Goal: Task Accomplishment & Management: Complete application form

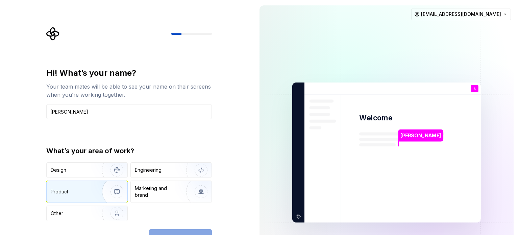
type input "[PERSON_NAME]"
click at [89, 182] on div "Product" at bounding box center [87, 192] width 81 height 22
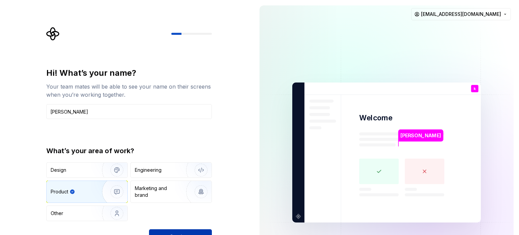
click at [162, 229] on button "Continue" at bounding box center [180, 236] width 63 height 15
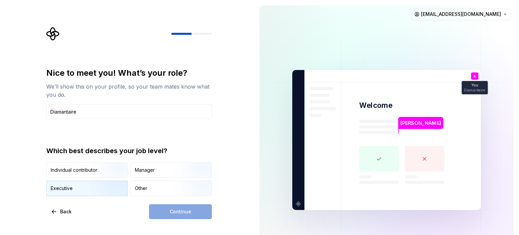
type input "Diamantaire"
click at [112, 185] on img "button" at bounding box center [110, 196] width 43 height 45
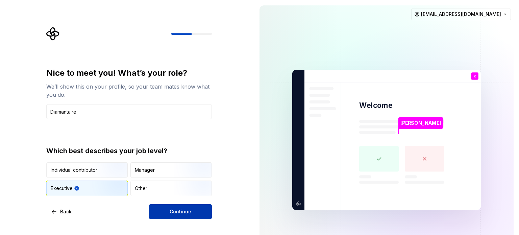
click at [166, 204] on button "Continue" at bounding box center [180, 211] width 63 height 15
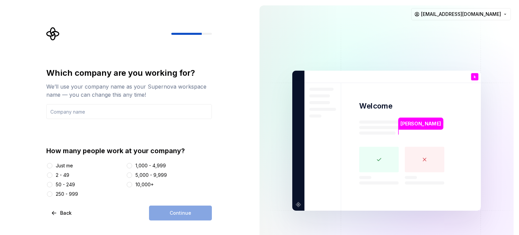
click at [69, 165] on div "Just me" at bounding box center [64, 165] width 17 height 7
click at [52, 165] on button "Just me" at bounding box center [49, 165] width 5 height 5
click at [165, 206] on div "Continue" at bounding box center [180, 212] width 63 height 15
click at [60, 176] on div "2 - 49" at bounding box center [63, 175] width 14 height 7
click at [52, 176] on button "2 - 49" at bounding box center [49, 174] width 5 height 5
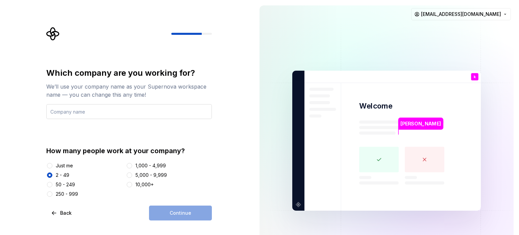
drag, startPoint x: 104, startPoint y: 102, endPoint x: 98, endPoint y: 108, distance: 8.4
click at [98, 108] on div "Which company are you working for? We’ll use your company name as your Supernov…" at bounding box center [128, 93] width 165 height 51
click at [98, 108] on input "text" at bounding box center [128, 111] width 165 height 15
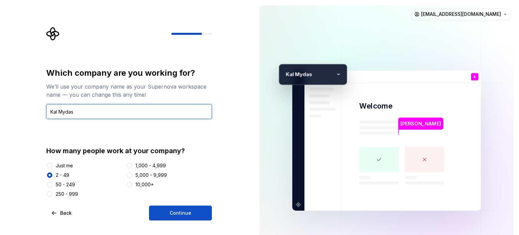
type input "Kal Mydas"
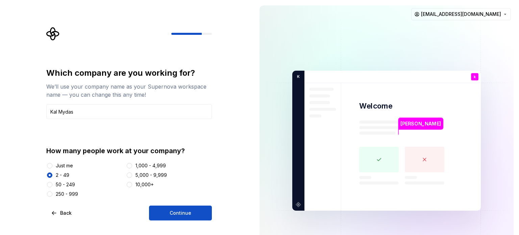
click at [70, 168] on div "Just me" at bounding box center [64, 165] width 17 height 7
click at [52, 168] on button "Just me" at bounding box center [49, 165] width 5 height 5
click at [172, 208] on button "Continue" at bounding box center [180, 212] width 63 height 15
drag, startPoint x: 172, startPoint y: 208, endPoint x: 188, endPoint y: 179, distance: 32.8
click at [188, 179] on div "Which company are you working for? We’ll use your company name as your Supernov…" at bounding box center [128, 144] width 165 height 153
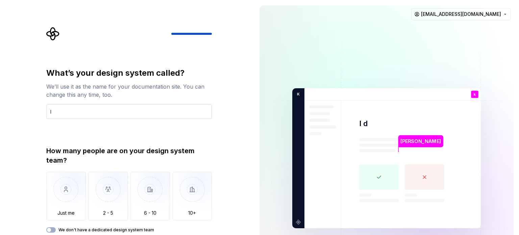
type input "I"
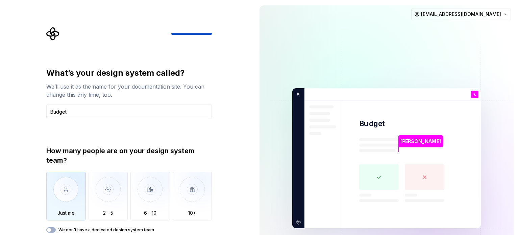
type input "Budget"
click at [77, 197] on img "button" at bounding box center [66, 194] width 40 height 45
click at [106, 229] on label "We don't have a dedicated design system team" at bounding box center [106, 229] width 96 height 5
click at [56, 229] on button "We don't have a dedicated design system team" at bounding box center [50, 229] width 9 height 5
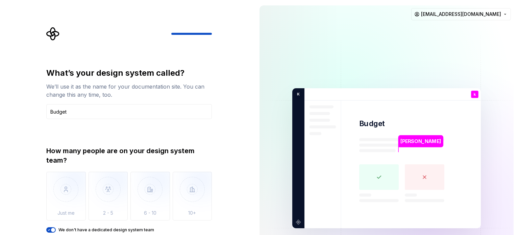
type button "on"
click at [46, 227] on button "We don't have a dedicated design system team" at bounding box center [50, 229] width 9 height 5
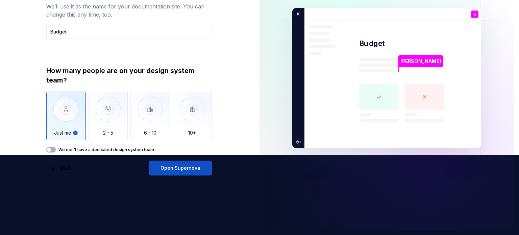
scroll to position [81, 0]
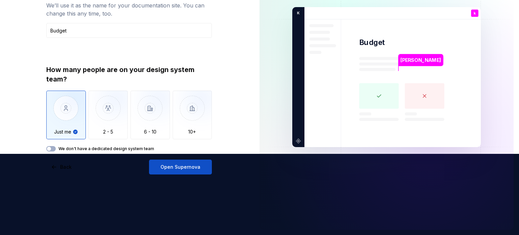
click at [103, 143] on div "How many people are on your design system team? Just me 2 - 5 6 - 10 10+ We don…" at bounding box center [128, 108] width 165 height 86
click at [96, 146] on label "We don't have a dedicated design system team" at bounding box center [106, 148] width 96 height 5
click at [56, 146] on button "We don't have a dedicated design system team" at bounding box center [50, 148] width 9 height 5
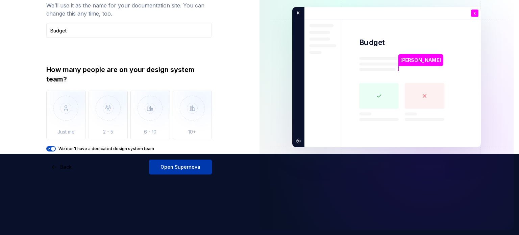
click at [184, 165] on span "Open Supernova" at bounding box center [180, 166] width 40 height 7
click at [184, 165] on div "Open Supernova" at bounding box center [180, 166] width 63 height 15
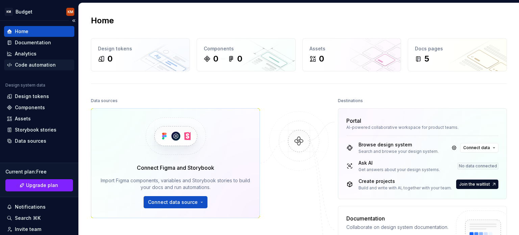
click at [45, 64] on div "Code automation" at bounding box center [35, 64] width 41 height 7
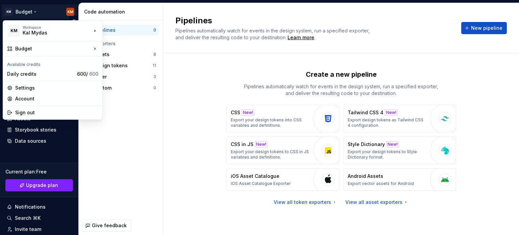
click at [26, 12] on html "KM Budget KM Home Documentation Analytics Code automation Design system data De…" at bounding box center [259, 117] width 519 height 235
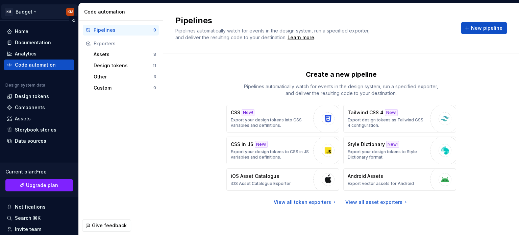
click at [26, 12] on html "KM Budget KM Home Documentation Analytics Code automation Design system data De…" at bounding box center [259, 117] width 519 height 235
click at [28, 33] on div "Home" at bounding box center [22, 31] width 14 height 7
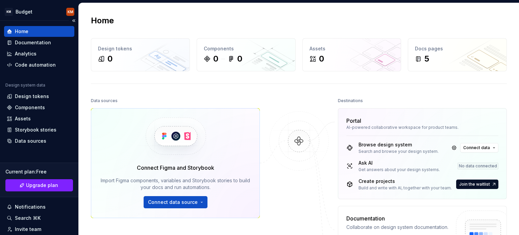
click at [28, 33] on div "Home" at bounding box center [22, 31] width 14 height 7
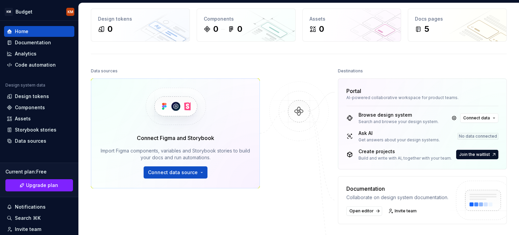
scroll to position [32, 0]
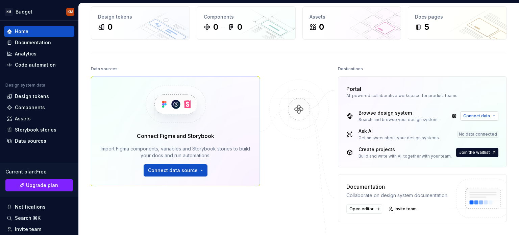
click at [486, 116] on button "Connect data" at bounding box center [479, 115] width 38 height 9
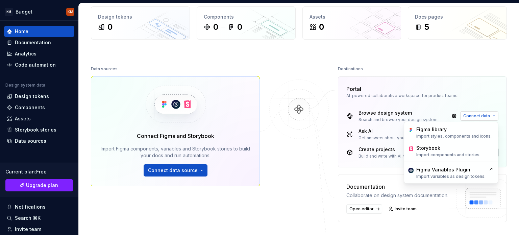
click at [486, 116] on button "Connect data" at bounding box center [479, 115] width 38 height 9
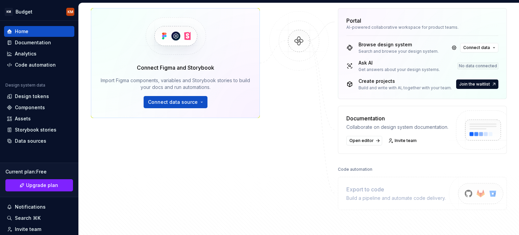
scroll to position [100, 0]
click at [199, 96] on button "Connect data source" at bounding box center [176, 102] width 64 height 12
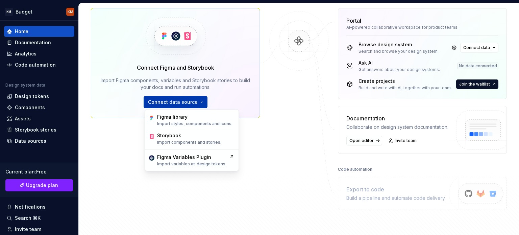
click at [199, 96] on button "Connect data source" at bounding box center [176, 102] width 64 height 12
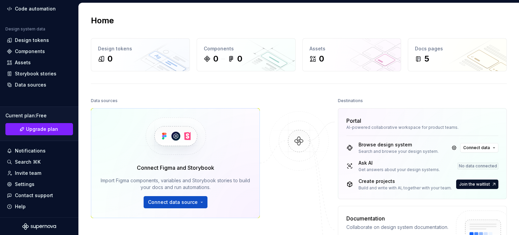
scroll to position [0, 0]
